Goal: Find specific page/section: Find specific page/section

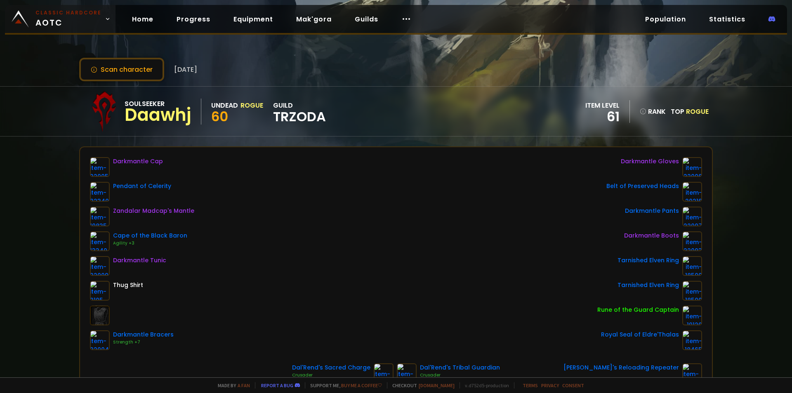
click at [33, 24] on link "Classic Hardcore AOTC" at bounding box center [60, 19] width 111 height 28
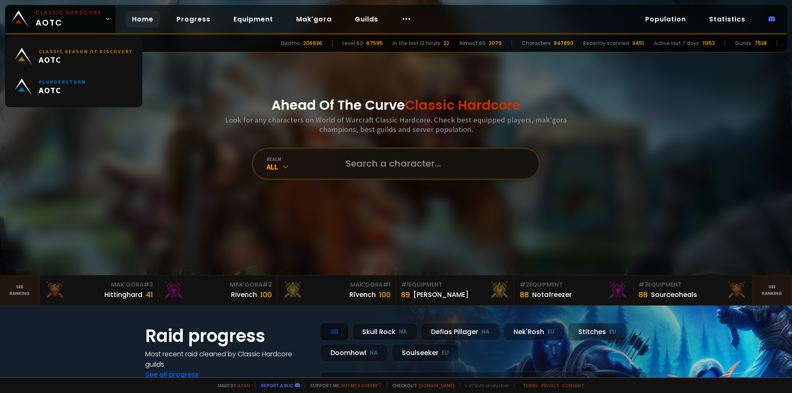
click at [370, 162] on input "text" at bounding box center [435, 164] width 188 height 30
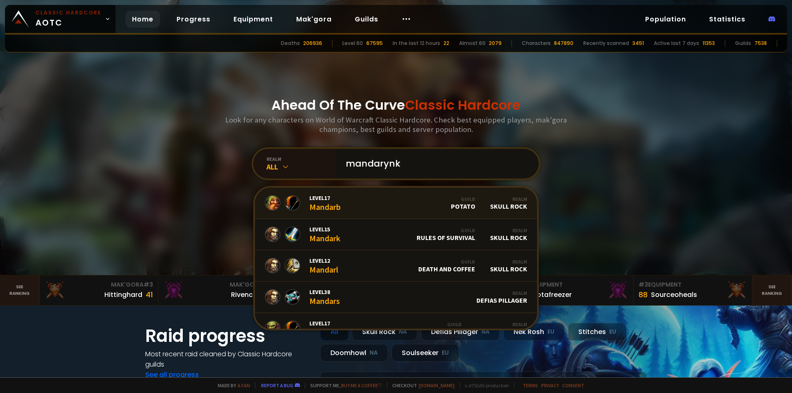
type input "mandarynka"
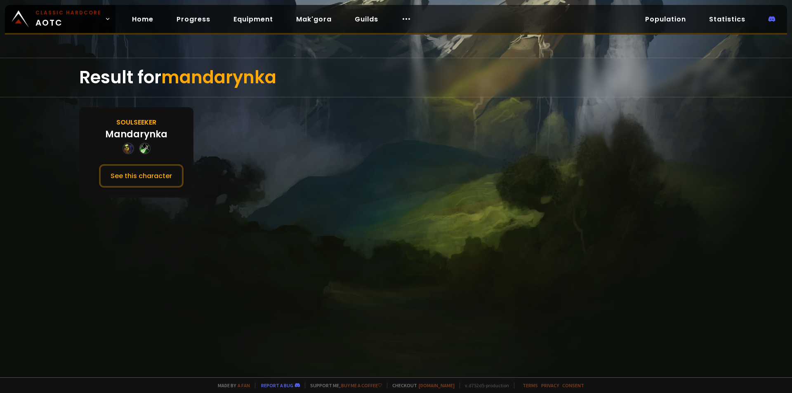
click at [139, 131] on div "Mandarynka" at bounding box center [136, 134] width 62 height 14
click at [143, 171] on button "See this character" at bounding box center [141, 176] width 85 height 24
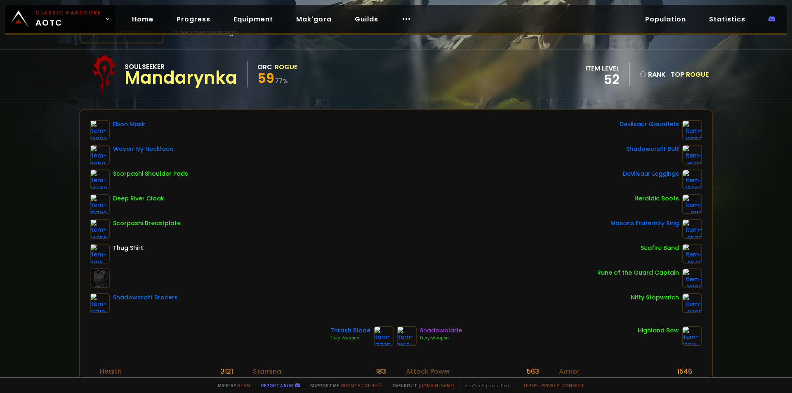
scroll to position [41, 0]
